Goal: Task Accomplishment & Management: Manage account settings

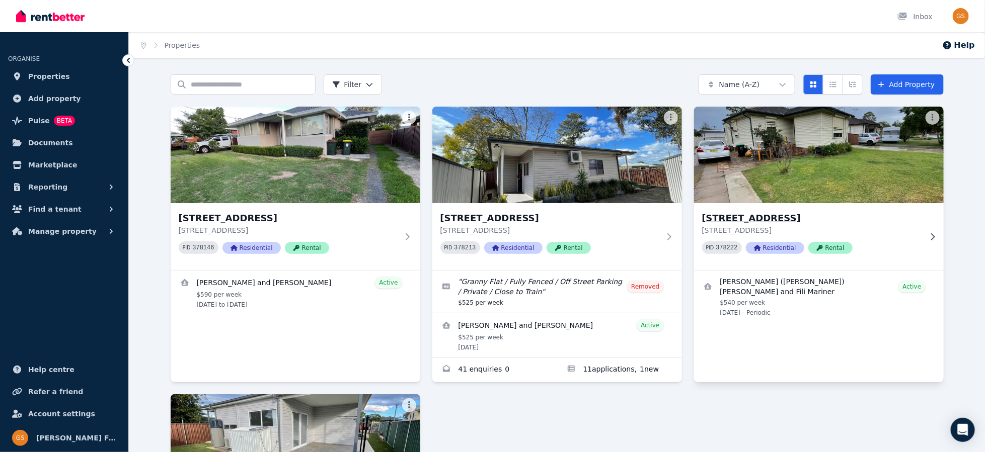
click at [755, 218] on h3 "43 Catalina St, North St Marys" at bounding box center [811, 218] width 219 height 14
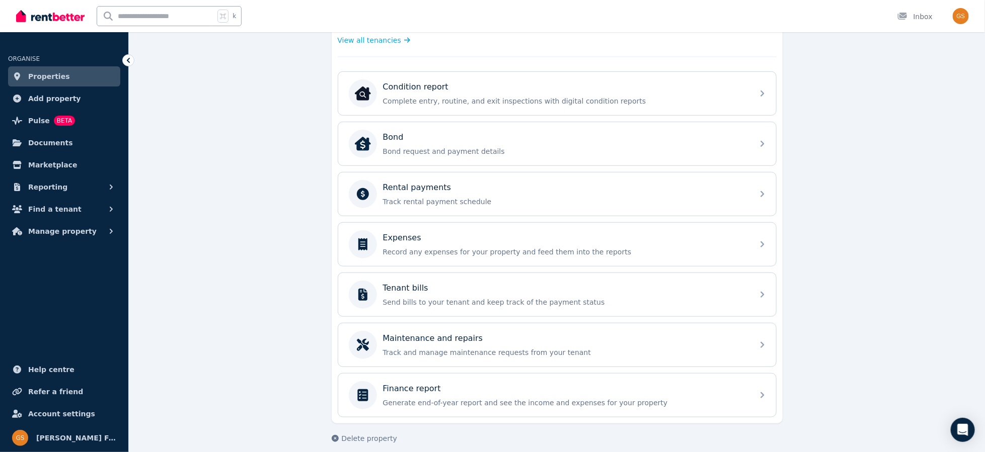
scroll to position [297, 0]
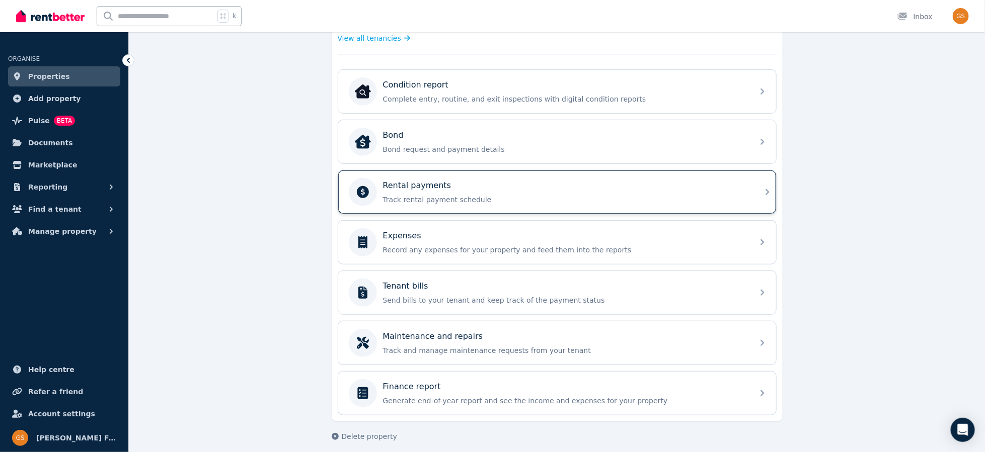
click at [758, 187] on div "Rental payments Track rental payment schedule" at bounding box center [557, 192] width 438 height 43
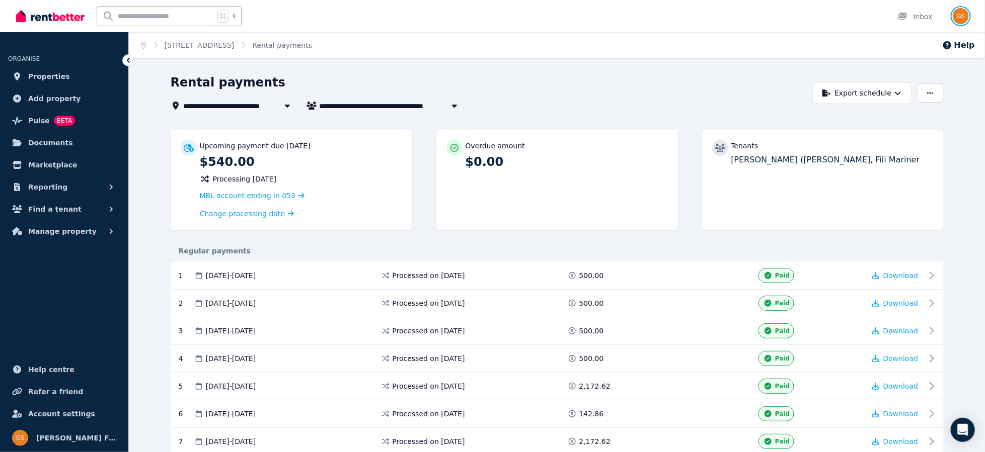
click at [958, 18] on img "button" at bounding box center [961, 16] width 16 height 16
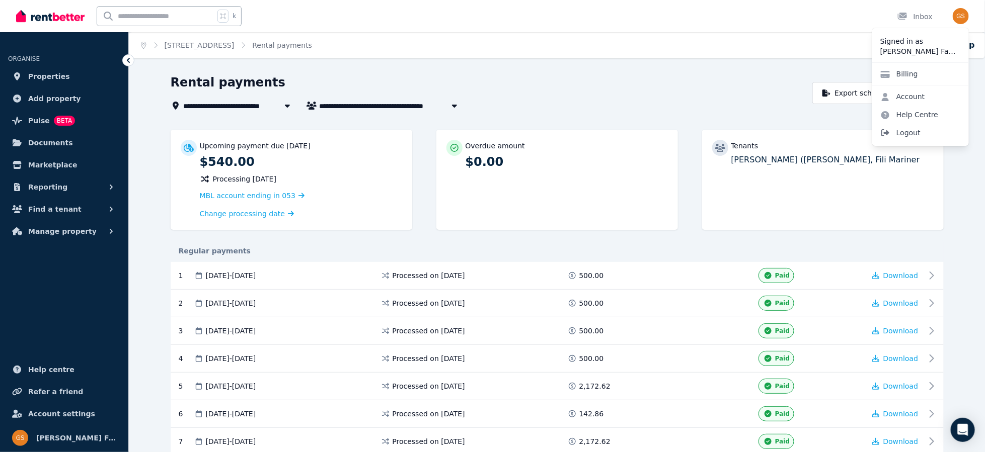
click at [907, 134] on span "Logout" at bounding box center [920, 133] width 97 height 18
